Goal: Information Seeking & Learning: Learn about a topic

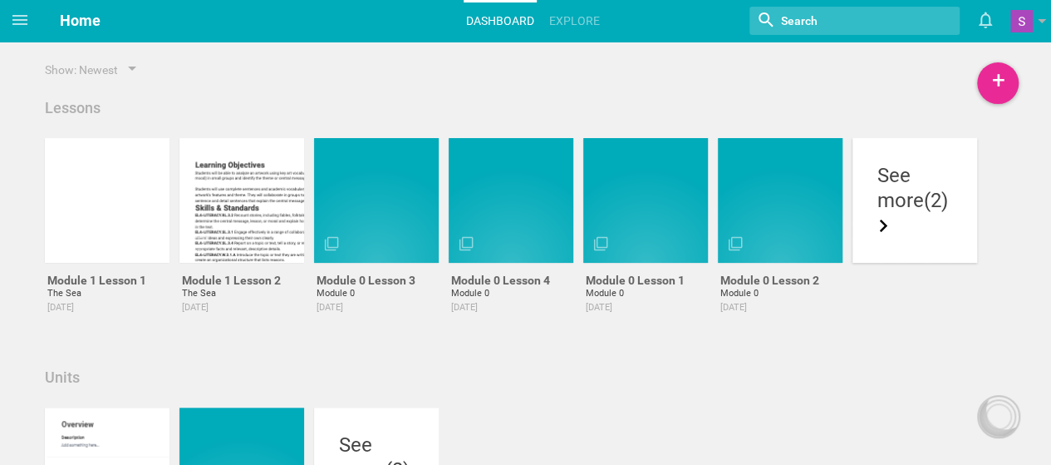
click at [905, 228] on div "more (2)" at bounding box center [915, 213] width 75 height 50
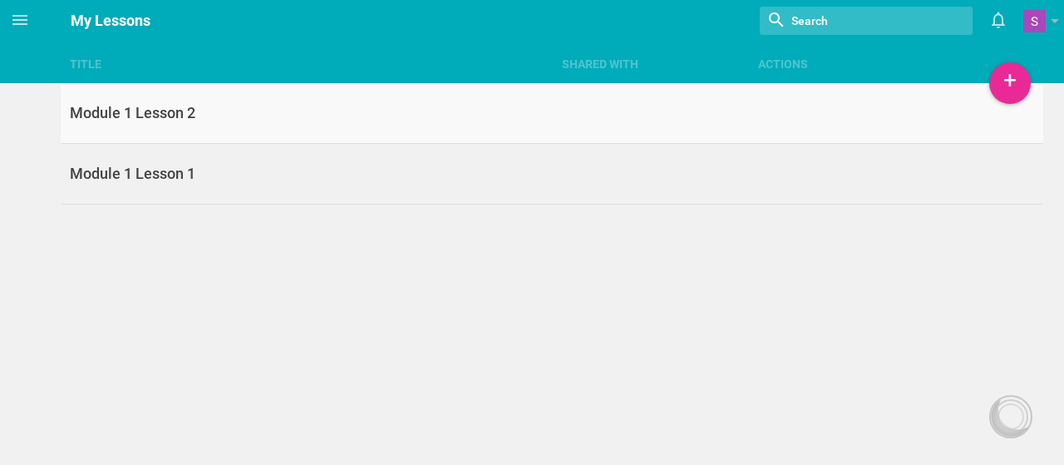
click at [494, 130] on link "Module 1 Lesson 2" at bounding box center [552, 113] width 983 height 61
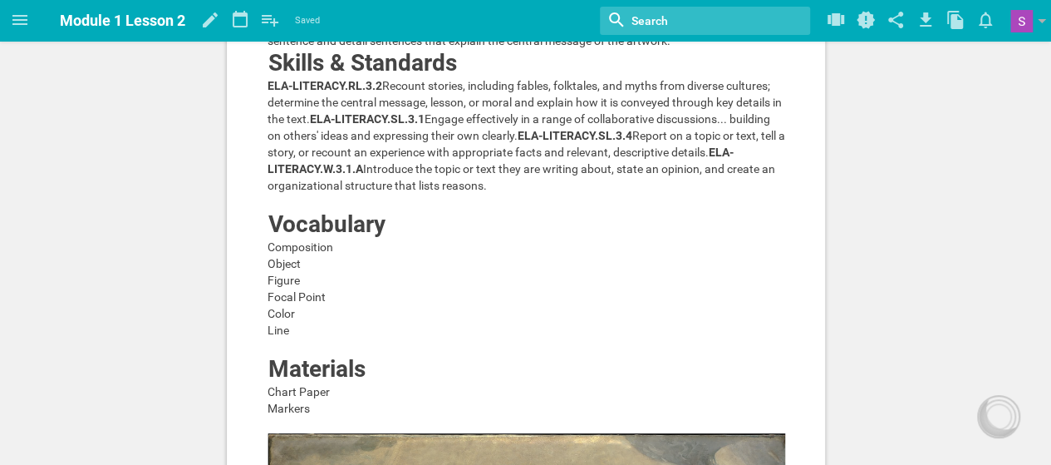
scroll to position [111, 0]
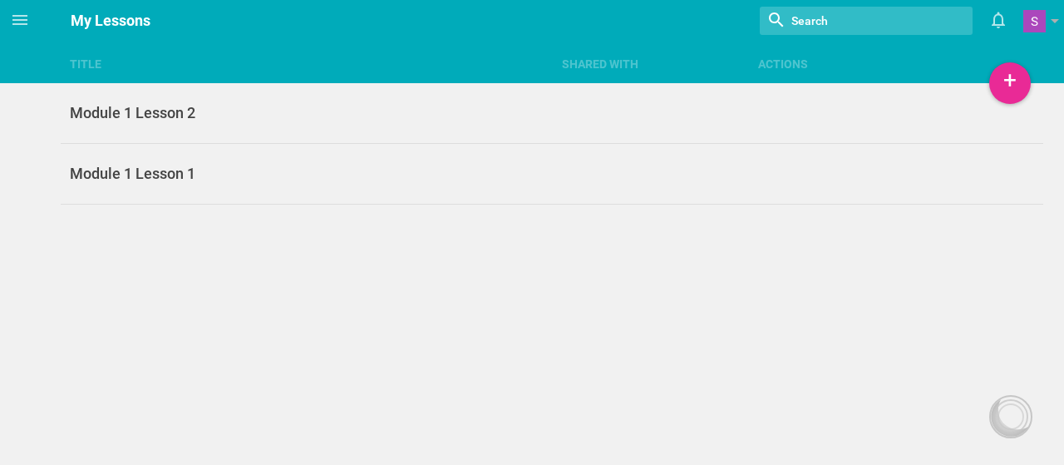
click at [206, 253] on div "Title Shared with Actions Home Planner Untitled course My Libraries My Curricul…" at bounding box center [532, 232] width 1064 height 465
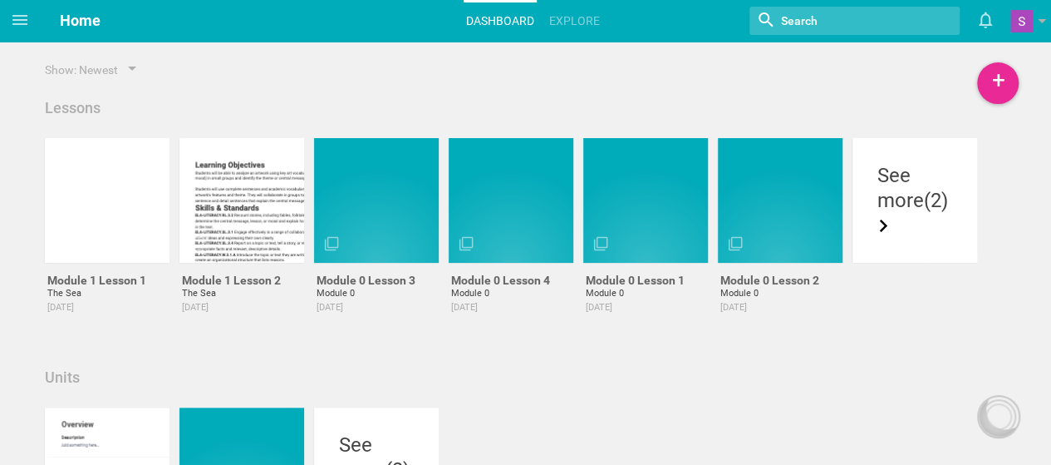
click at [494, 102] on div "Lessons" at bounding box center [525, 108] width 971 height 20
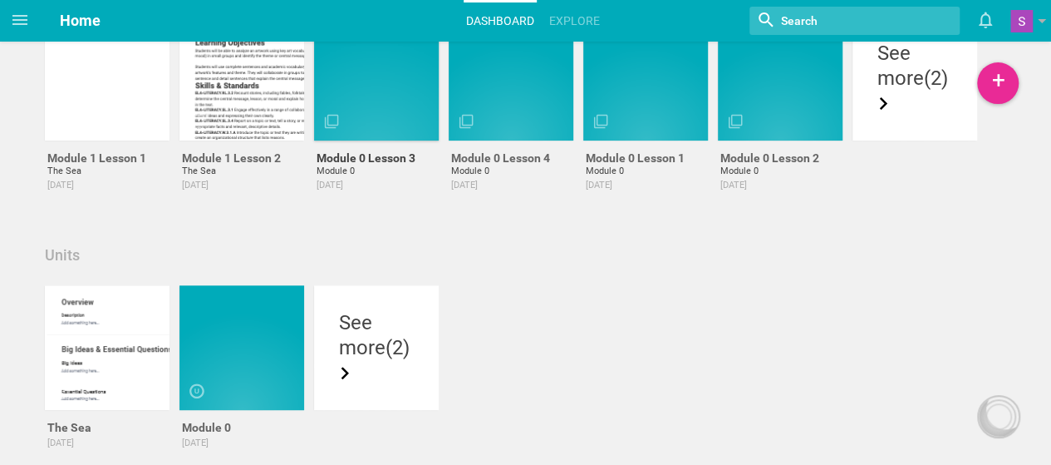
scroll to position [119, 0]
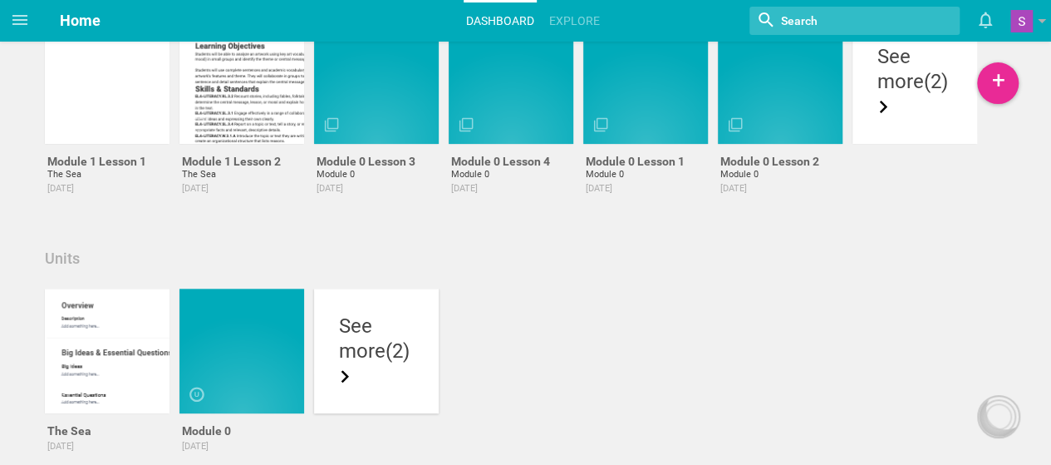
click at [382, 302] on div "See more (2)" at bounding box center [376, 350] width 125 height 125
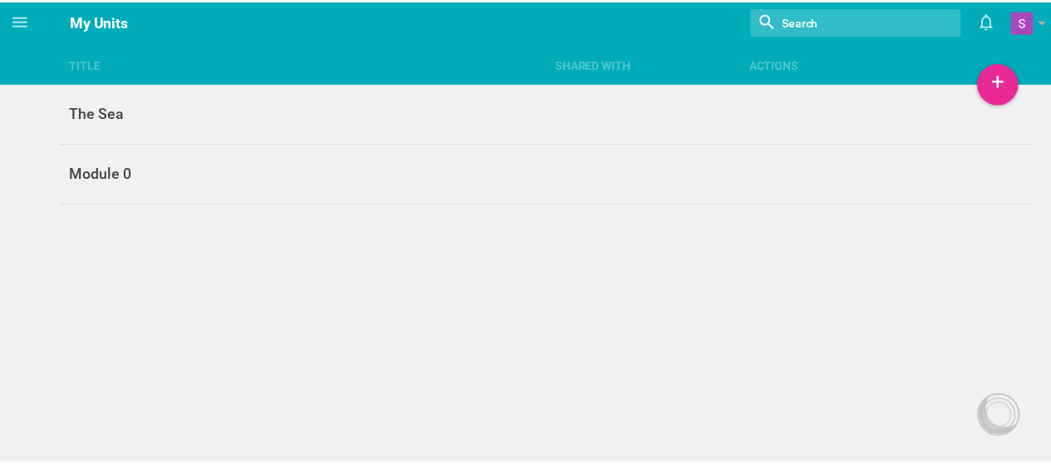
scroll to position [119, 0]
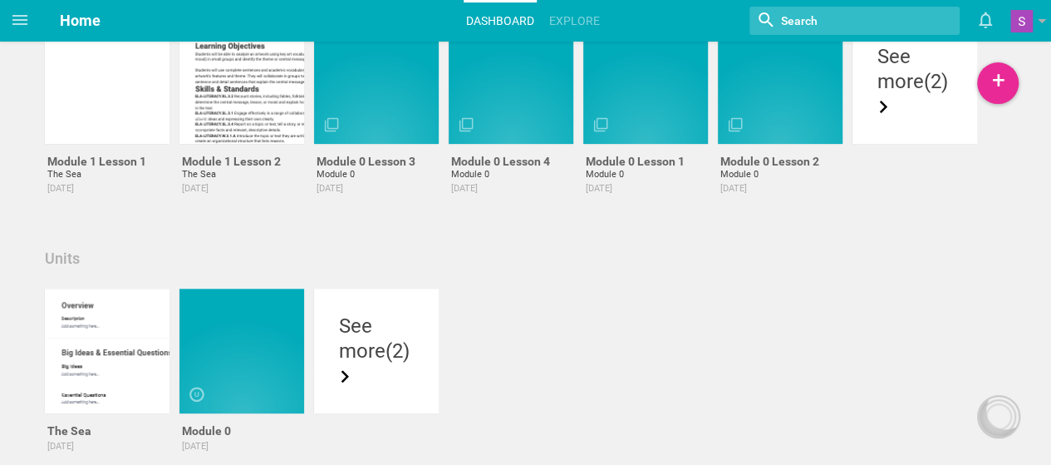
click at [15, 161] on div "+ Lesson Unit Course Show: Newest Lessons Module 1 Lesson 1 The Sea 4 days ago …" at bounding box center [525, 334] width 1051 height 906
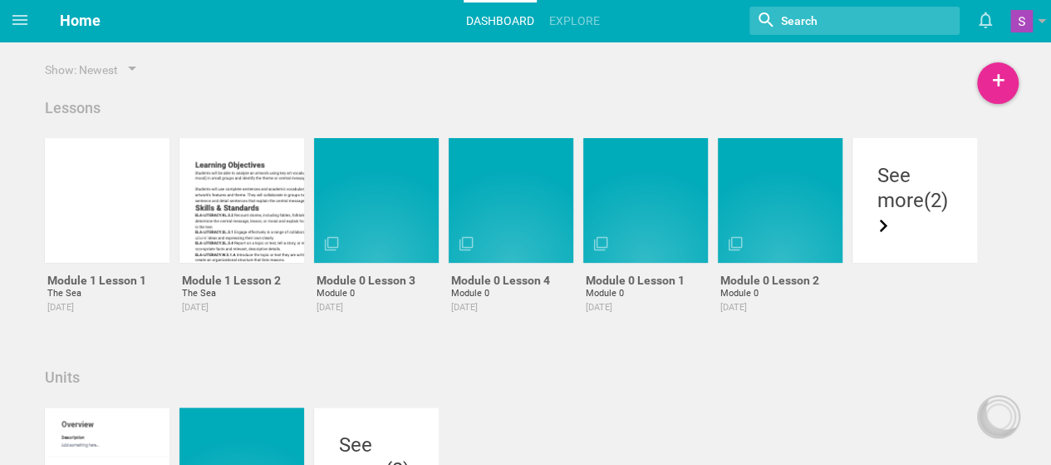
click at [303, 66] on div "Show: Newest" at bounding box center [525, 69] width 971 height 17
click at [317, 69] on div "Show: Newest" at bounding box center [525, 69] width 971 height 17
click at [933, 195] on div "more (2)" at bounding box center [915, 213] width 75 height 50
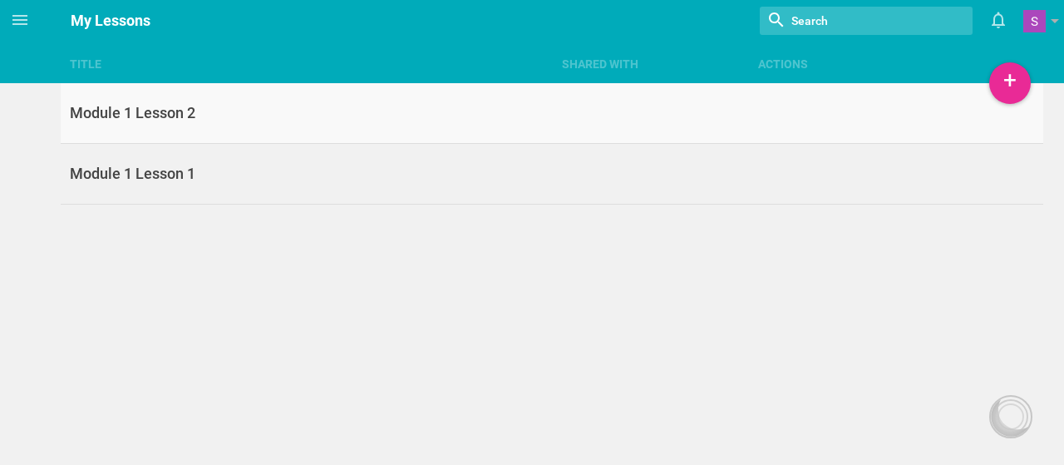
click at [851, 131] on link "Module 1 Lesson 2" at bounding box center [552, 113] width 983 height 61
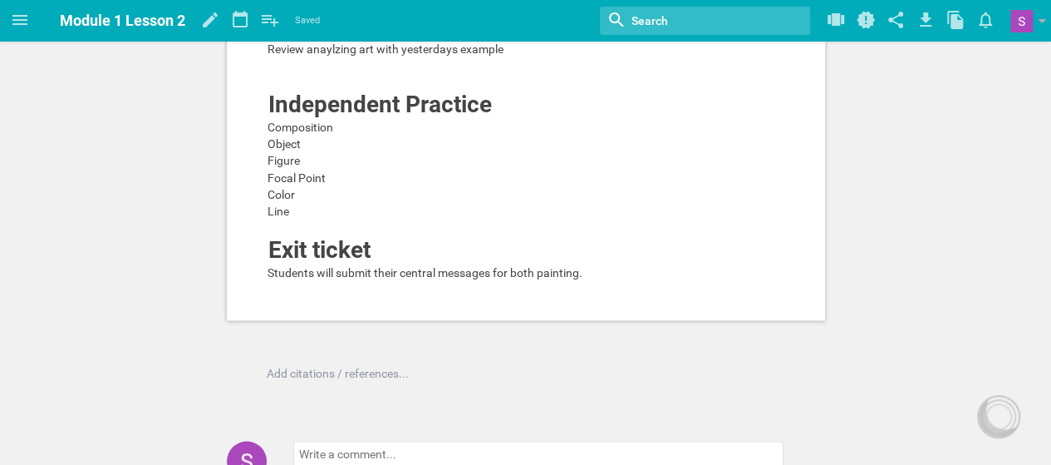
scroll to position [1395, 0]
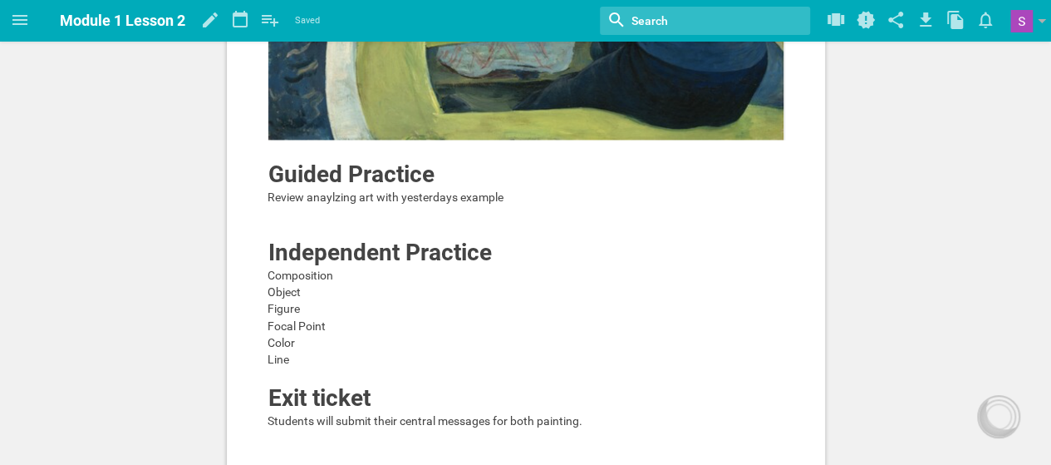
scroll to position [1251, 0]
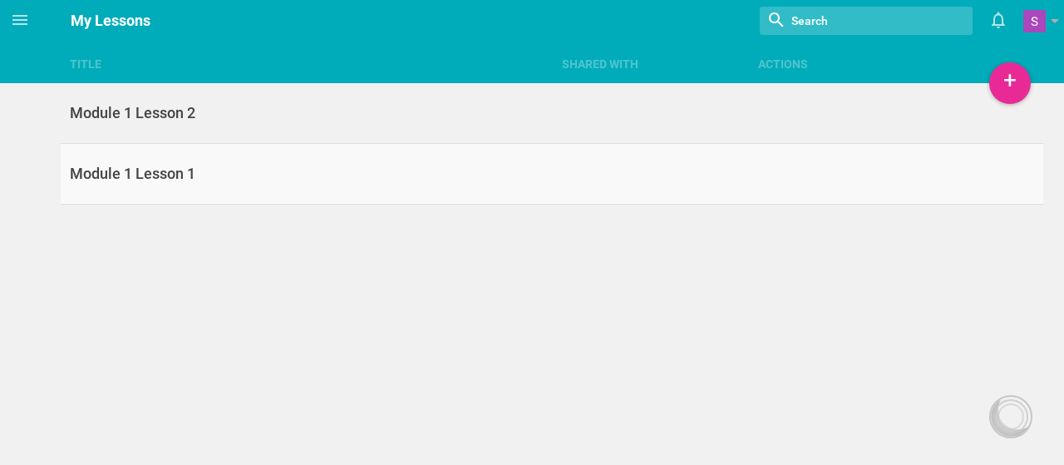
click at [204, 174] on div "Module 1 Lesson 1" at bounding box center [306, 174] width 491 height 20
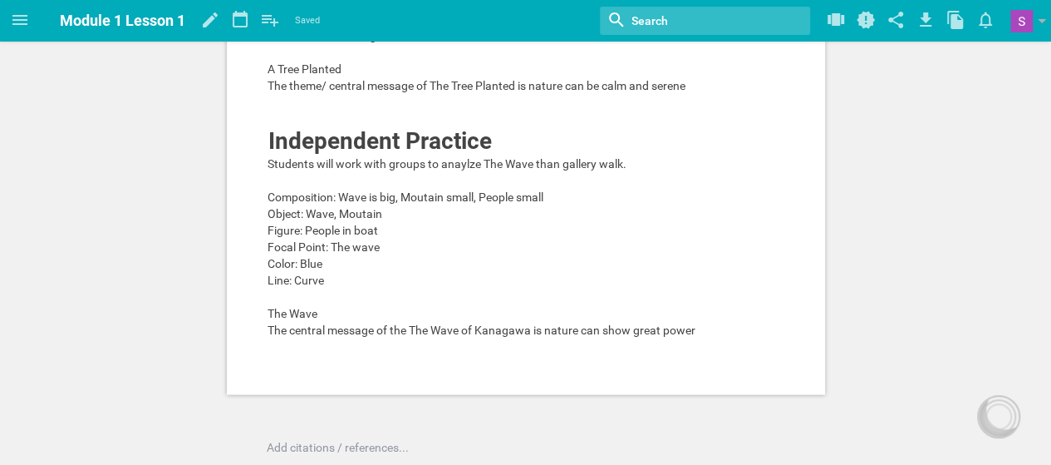
scroll to position [1670, 0]
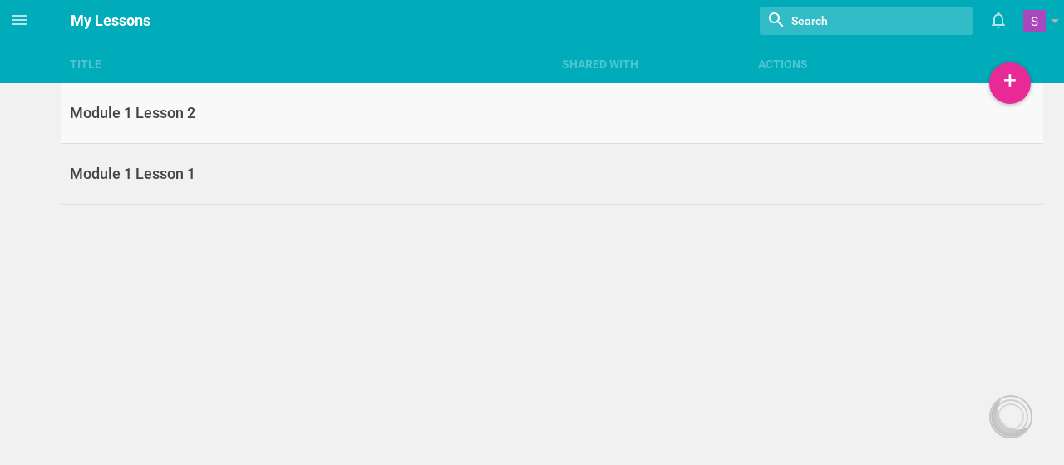
click at [152, 96] on link "Module 1 Lesson 2" at bounding box center [552, 113] width 983 height 61
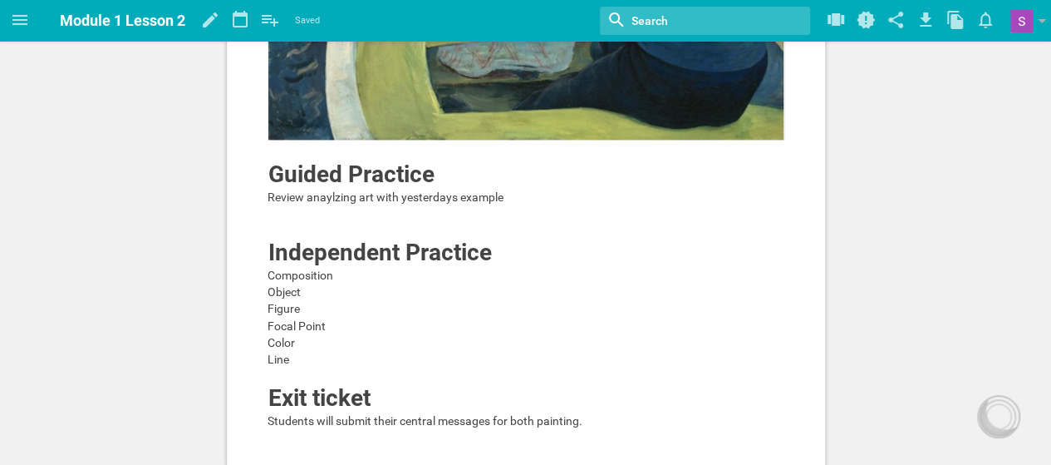
scroll to position [1249, 0]
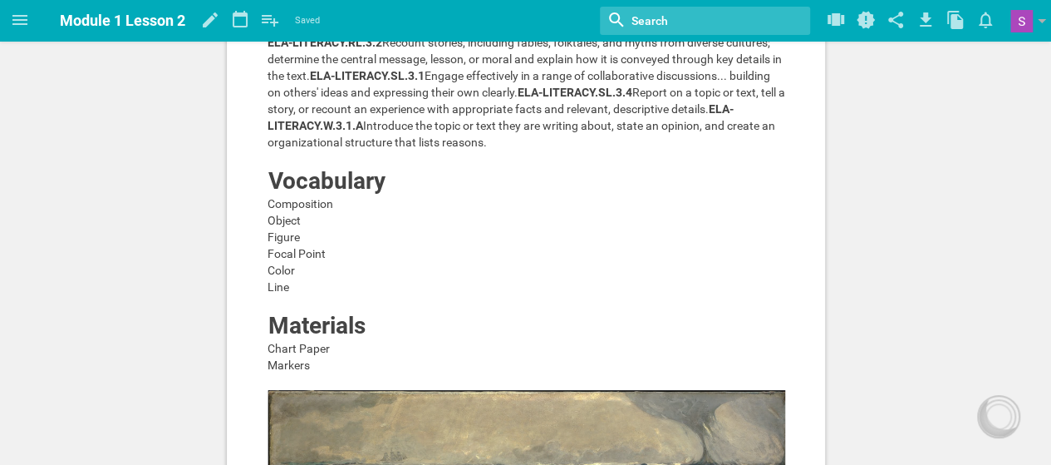
scroll to position [247, 0]
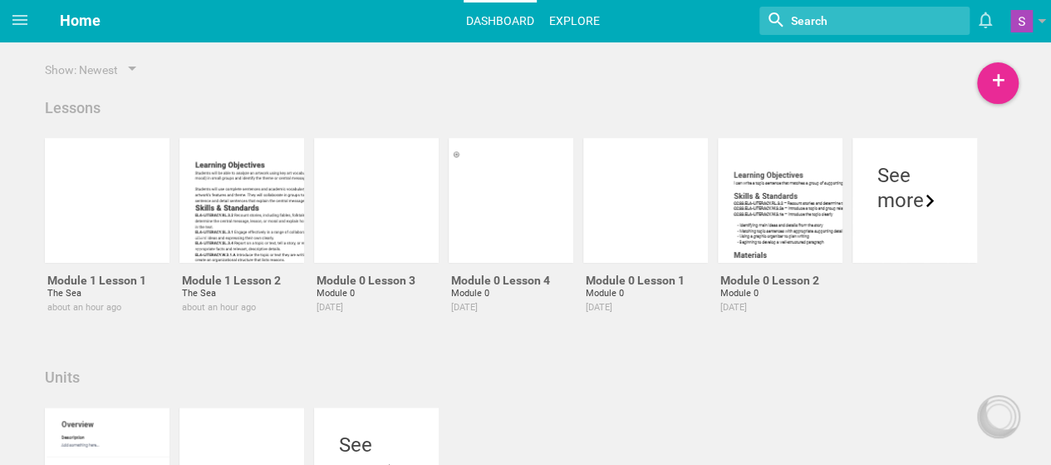
click at [584, 22] on link "Explore" at bounding box center [575, 20] width 56 height 37
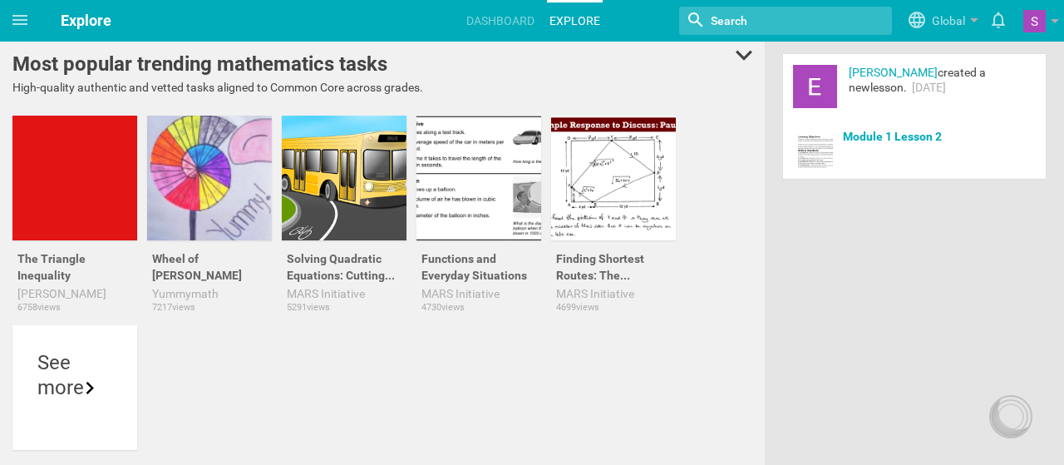
click at [72, 22] on span "Explore" at bounding box center [86, 20] width 51 height 17
click at [5, 12] on span at bounding box center [20, 20] width 40 height 40
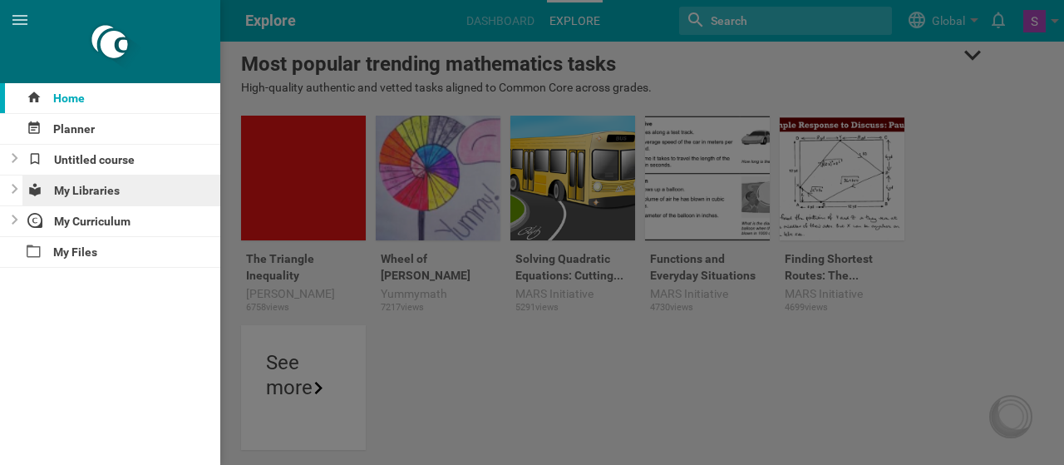
click at [143, 182] on div "My Libraries" at bounding box center [121, 190] width 199 height 30
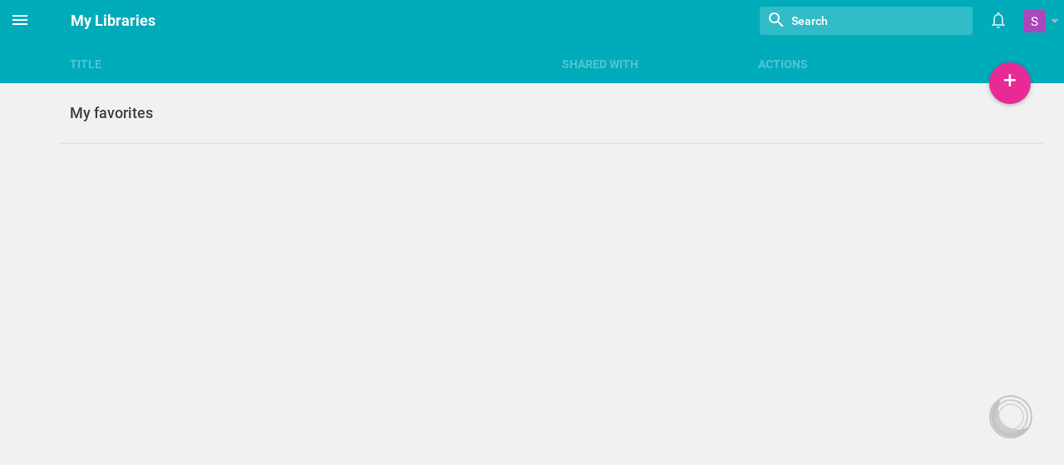
click at [30, 17] on span at bounding box center [20, 20] width 40 height 40
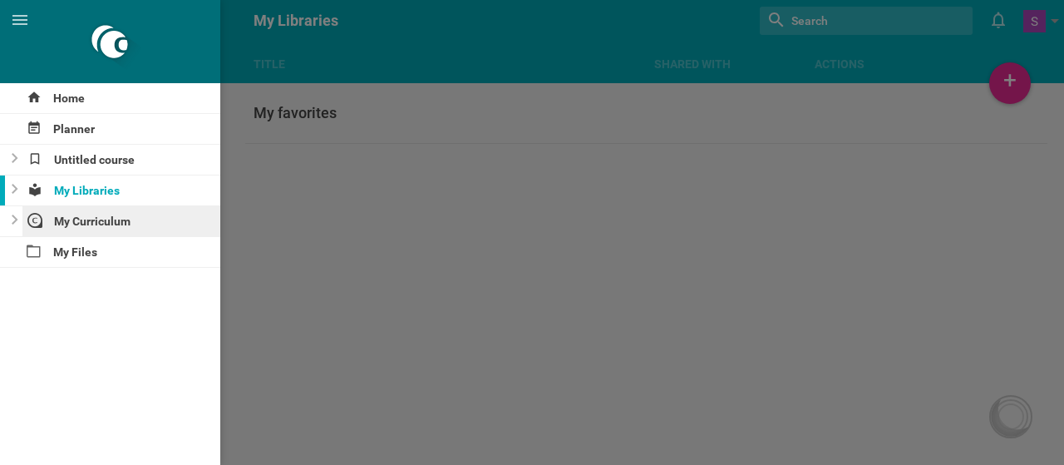
click at [138, 220] on div "My Curriculum" at bounding box center [121, 221] width 199 height 30
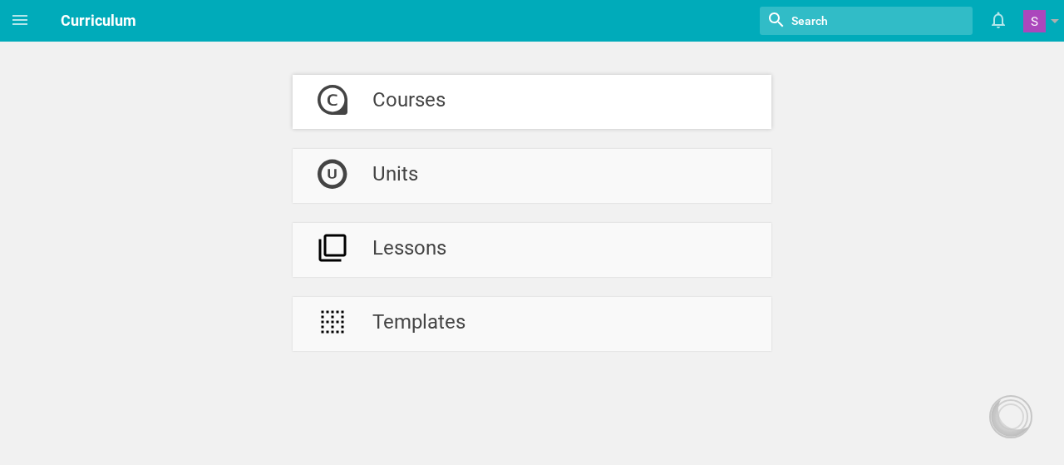
click at [522, 107] on link "Courses" at bounding box center [532, 102] width 479 height 54
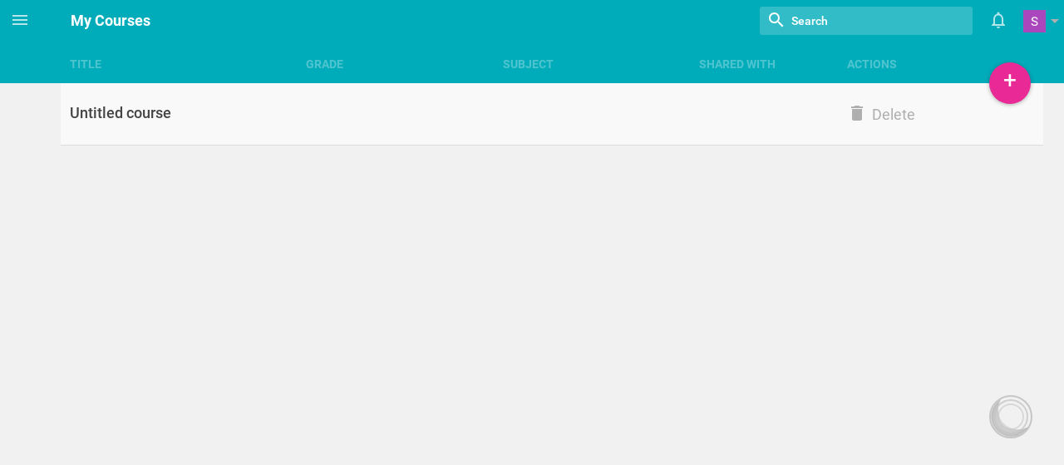
click at [128, 118] on div "Untitled course" at bounding box center [184, 113] width 246 height 20
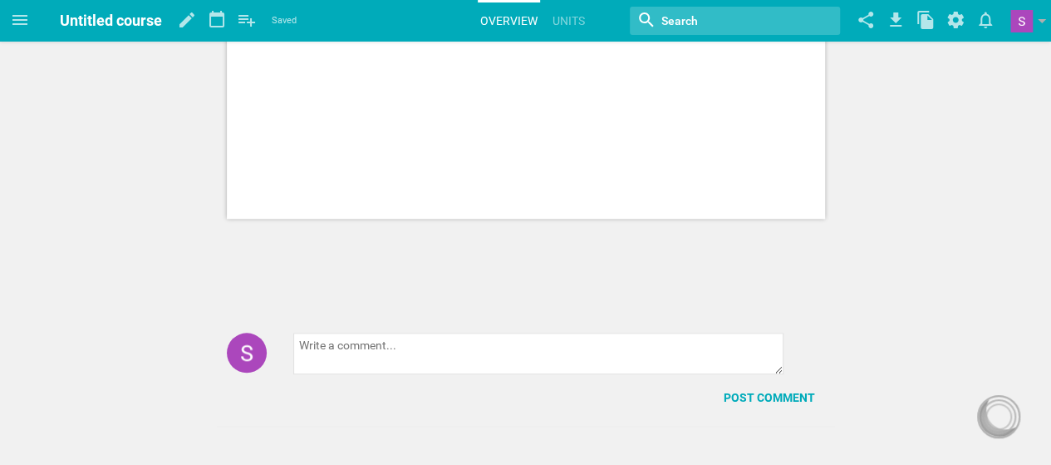
scroll to position [696, 0]
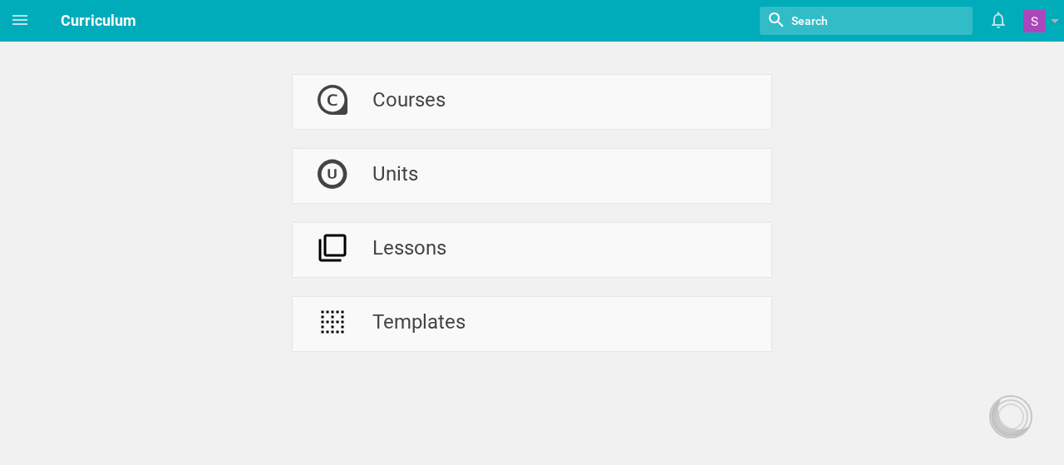
click at [186, 202] on div "Courses Units Lessons Templates" at bounding box center [532, 175] width 1064 height 351
click at [391, 263] on div "Lessons" at bounding box center [409, 250] width 74 height 54
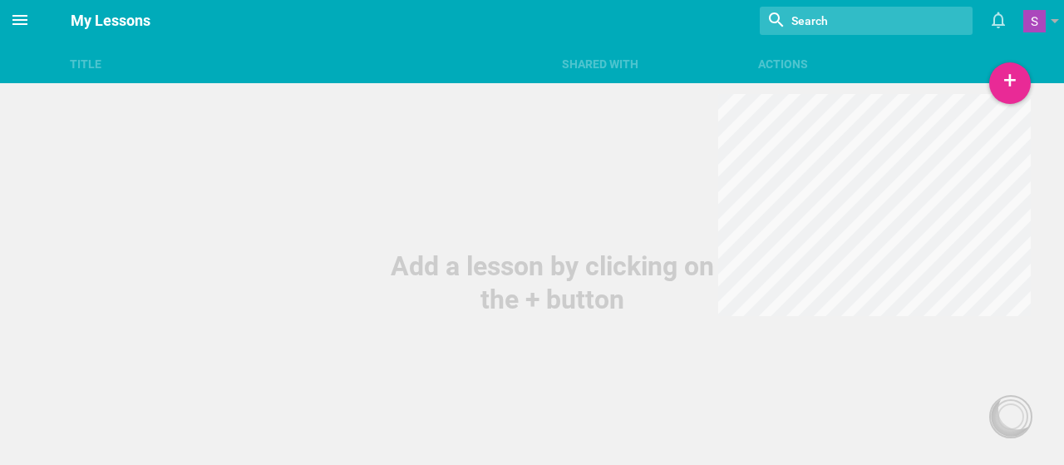
click at [26, 16] on icon at bounding box center [19, 20] width 15 height 10
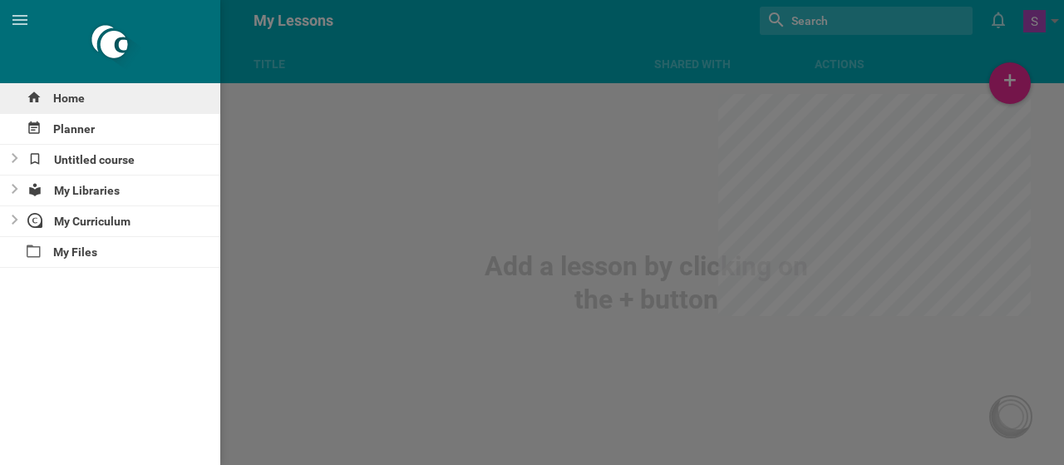
click at [72, 91] on div "Home" at bounding box center [110, 98] width 220 height 30
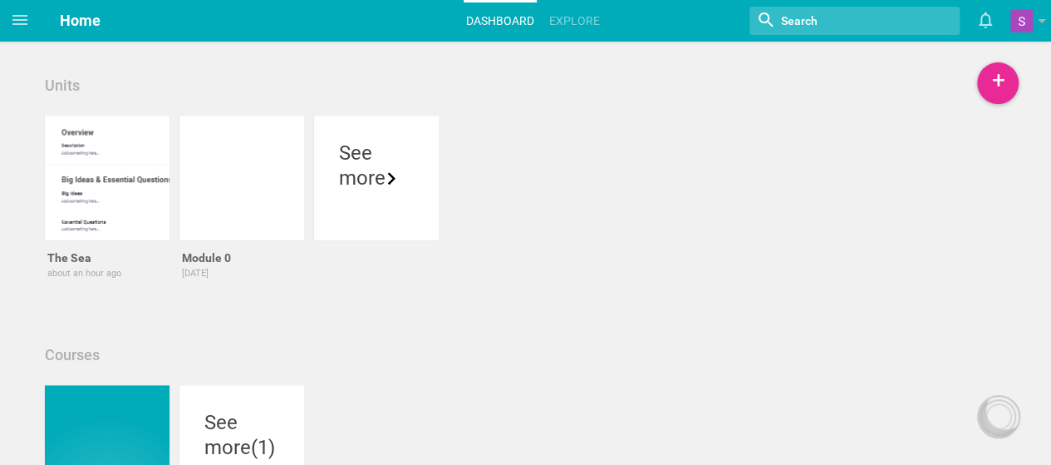
scroll to position [293, 0]
click at [146, 173] on div at bounding box center [107, 176] width 125 height 125
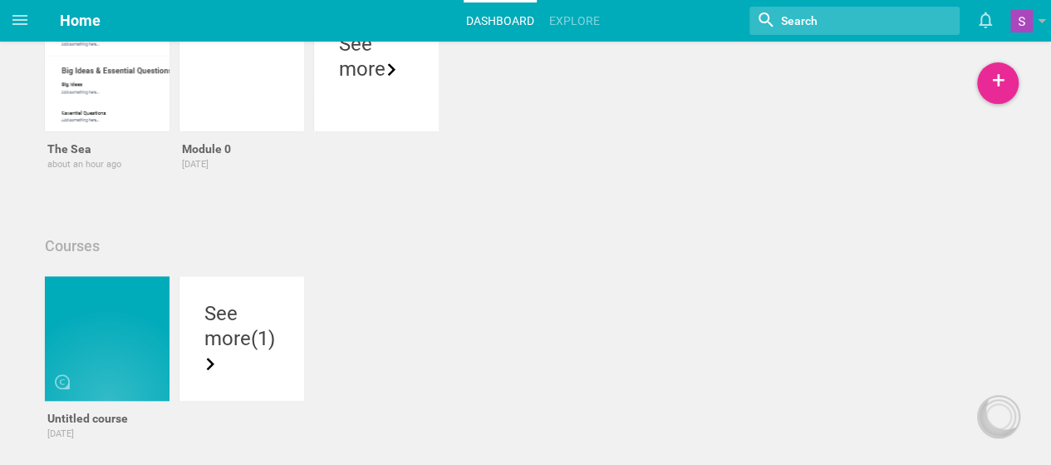
scroll to position [409, 0]
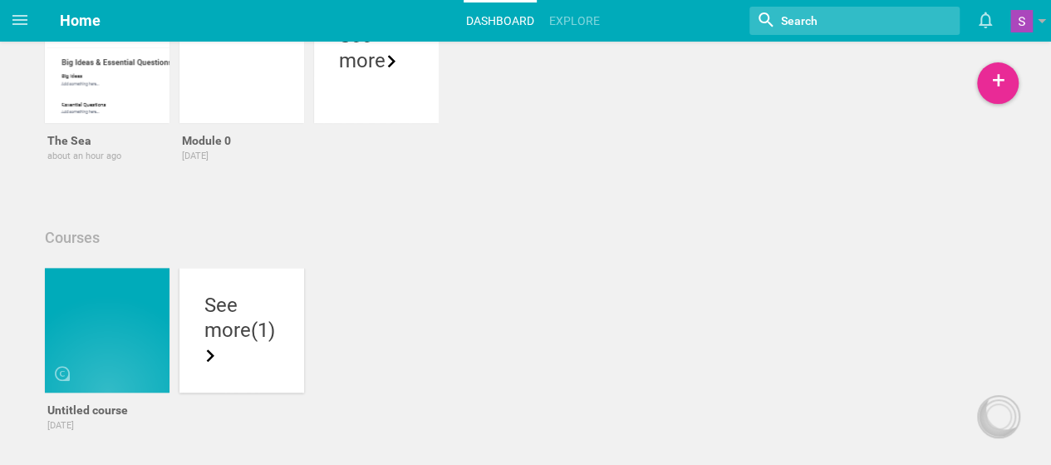
click at [286, 341] on div "See more (1)" at bounding box center [241, 330] width 125 height 125
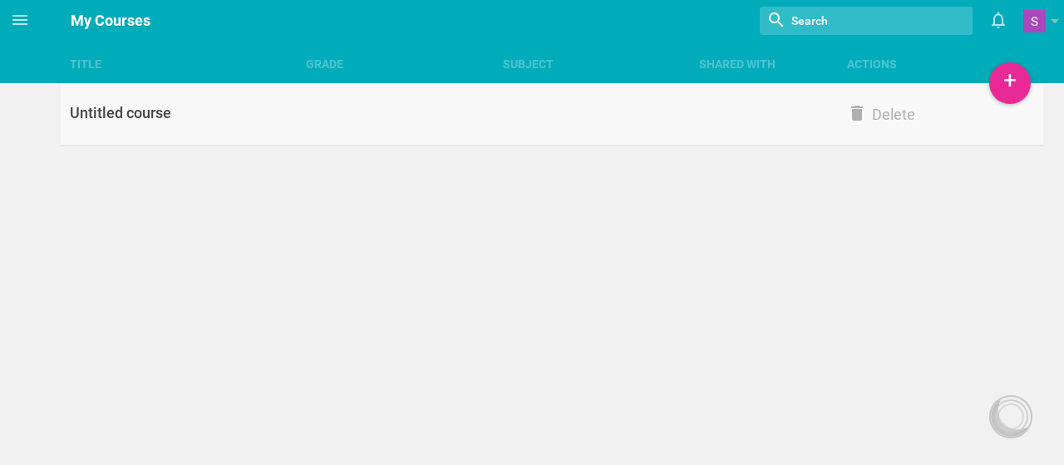
click at [266, 128] on link "Untitled course Delete" at bounding box center [552, 114] width 983 height 62
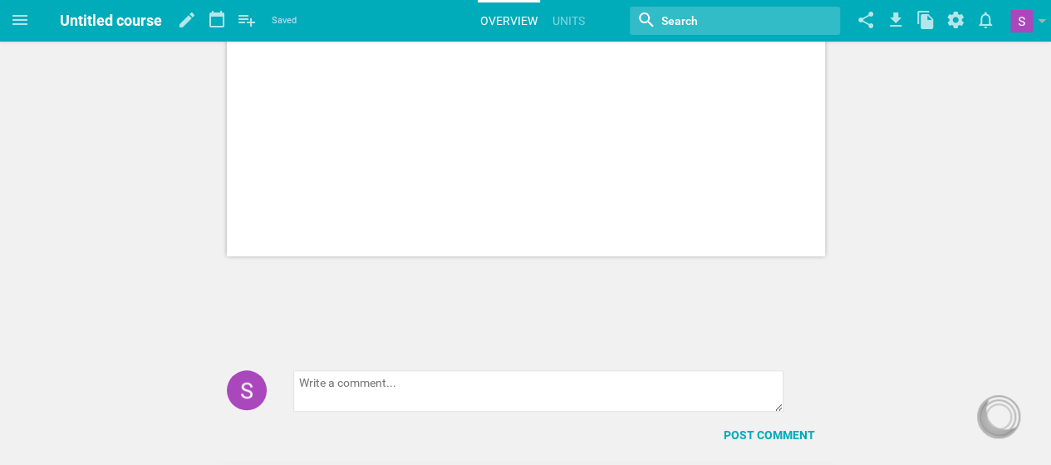
scroll to position [696, 0]
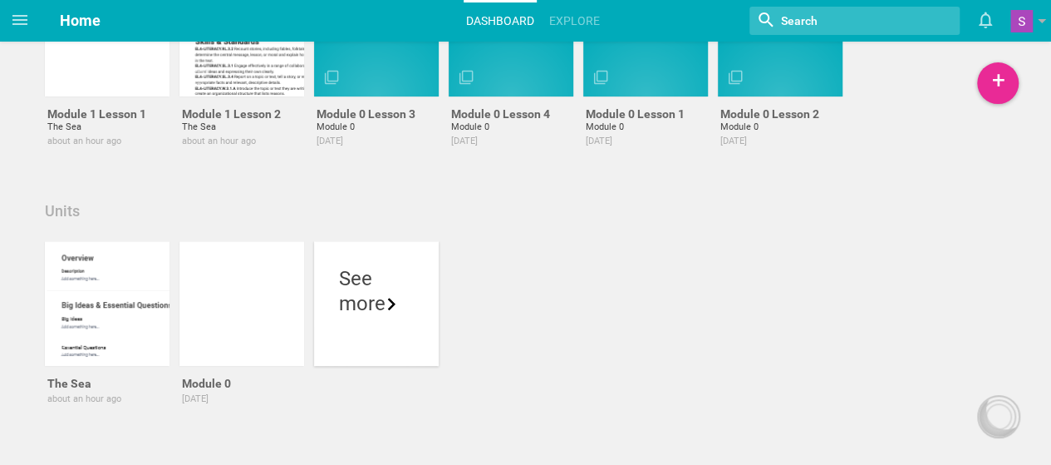
scroll to position [148, 0]
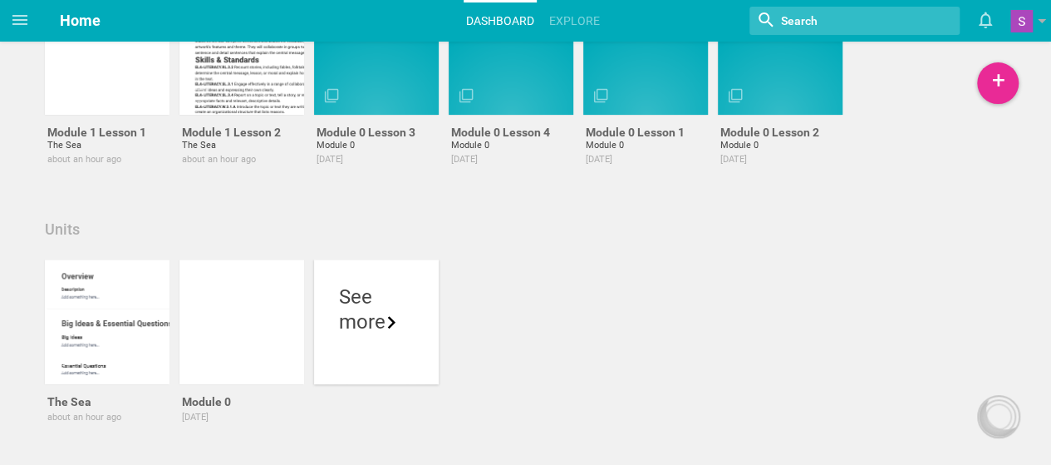
click at [352, 283] on div "See more" at bounding box center [376, 321] width 125 height 125
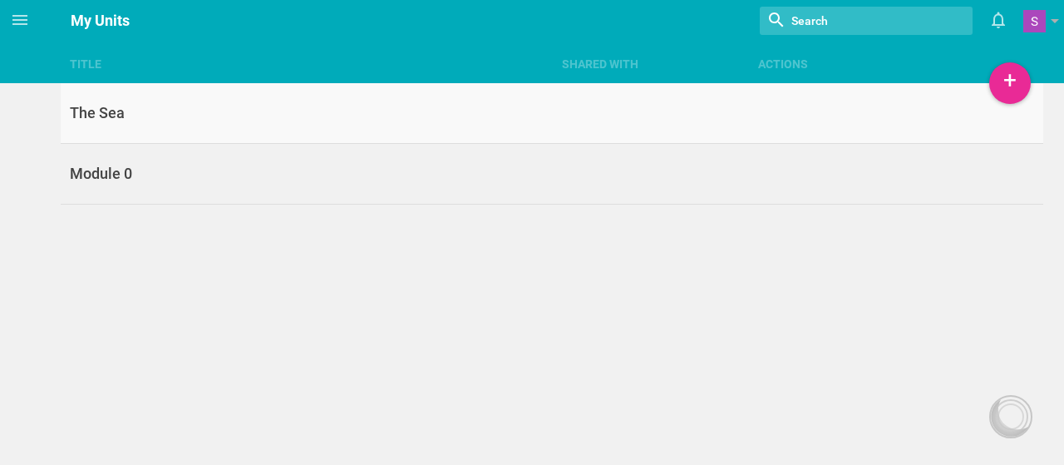
click at [306, 91] on link "The Sea" at bounding box center [552, 113] width 983 height 61
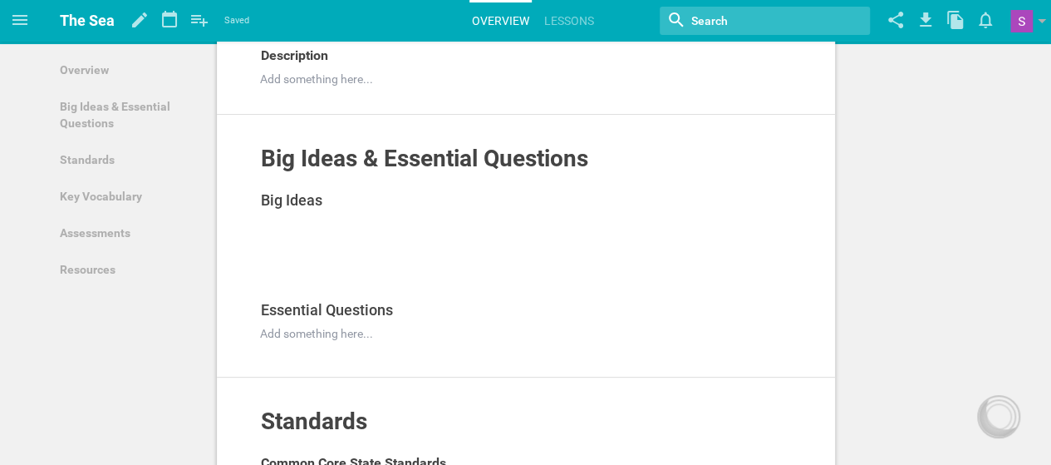
scroll to position [73, 0]
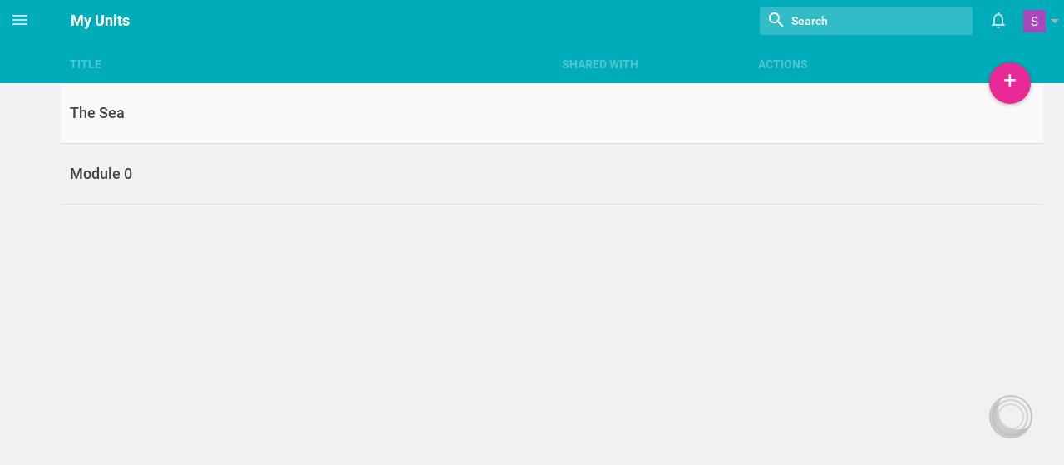
click at [146, 120] on div "The Sea" at bounding box center [306, 113] width 491 height 20
